Goal: Find specific page/section: Find specific page/section

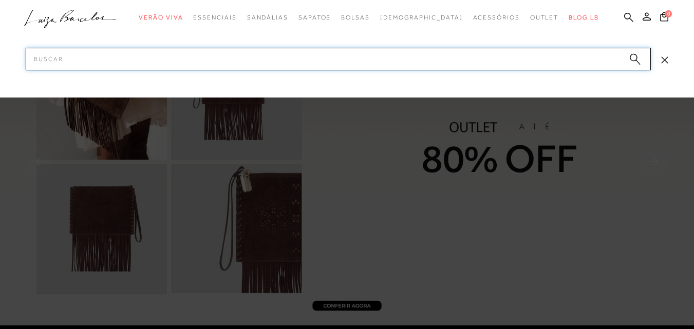
click at [235, 64] on input "Pesquisar" at bounding box center [339, 59] width 626 height 23
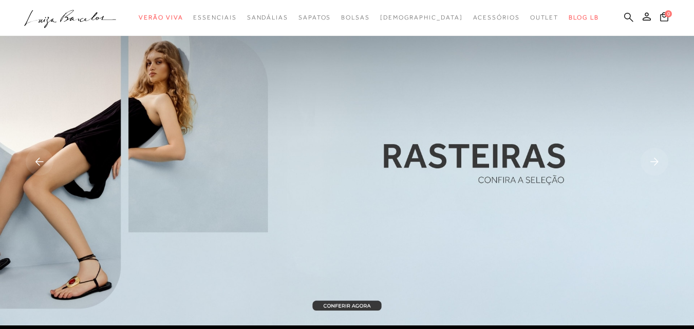
click at [624, 13] on icon at bounding box center [628, 16] width 9 height 9
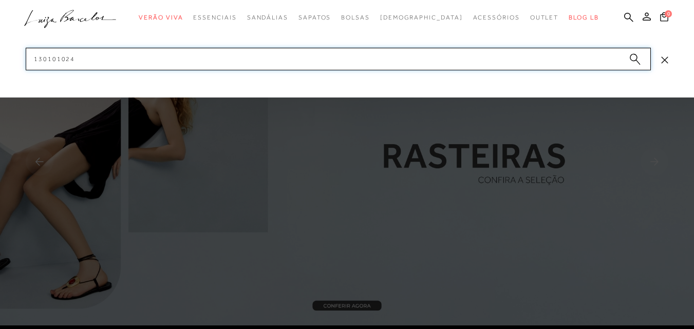
click at [588, 54] on input "130101024" at bounding box center [339, 59] width 626 height 23
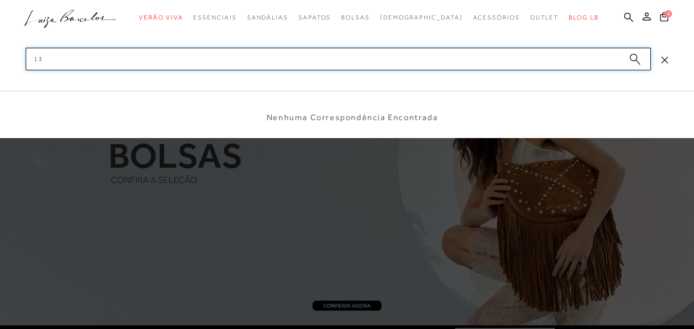
type input "1"
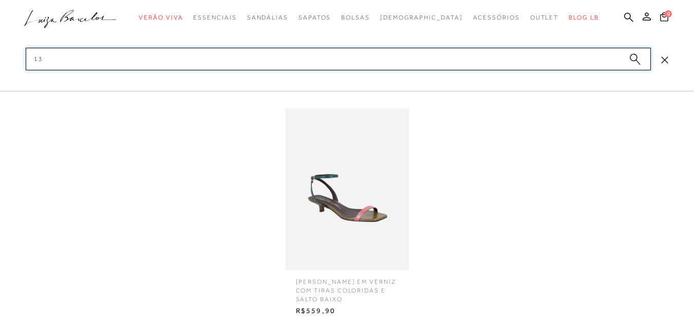
type input "1"
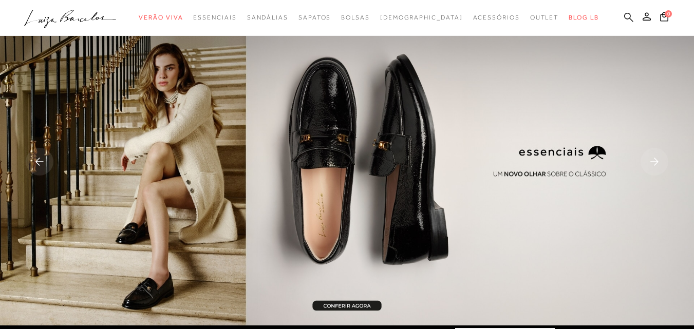
click at [624, 16] on icon at bounding box center [628, 17] width 9 height 10
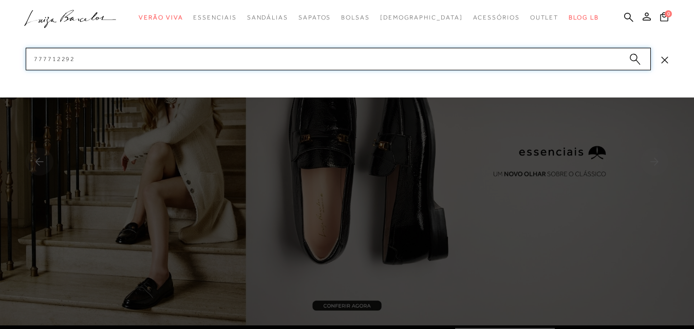
click at [566, 50] on input "777712292" at bounding box center [339, 59] width 626 height 23
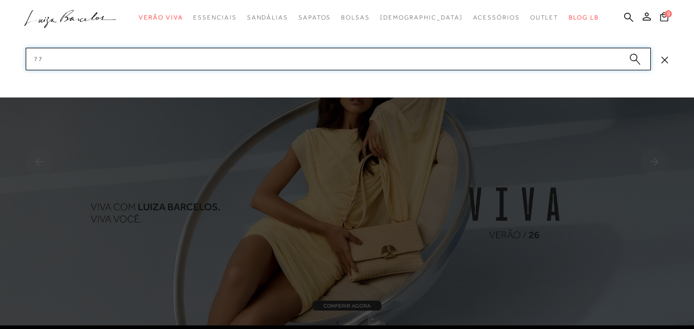
type input "7"
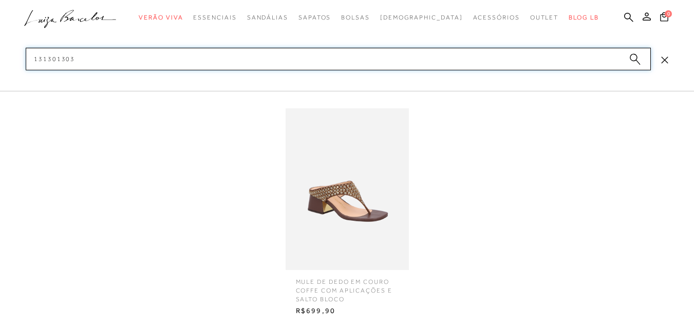
type input "131301303"
